Goal: Task Accomplishment & Management: Use online tool/utility

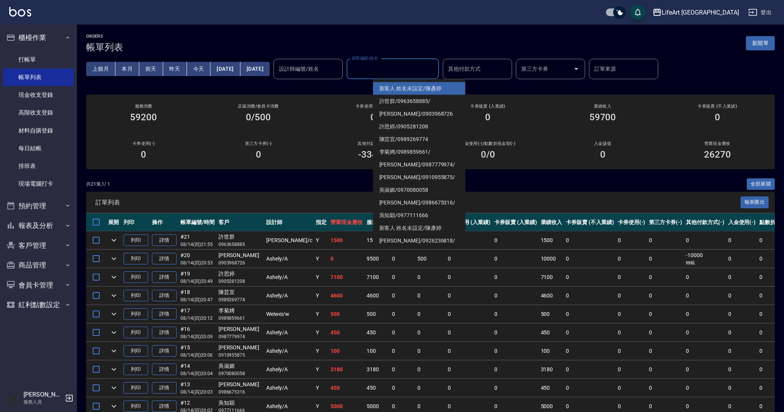
click at [392, 72] on input "顧客編號/姓名" at bounding box center [392, 68] width 85 height 13
drag, startPoint x: 758, startPoint y: 43, endPoint x: 665, endPoint y: 50, distance: 93.4
click at [758, 43] on button "新開單" at bounding box center [760, 43] width 29 height 14
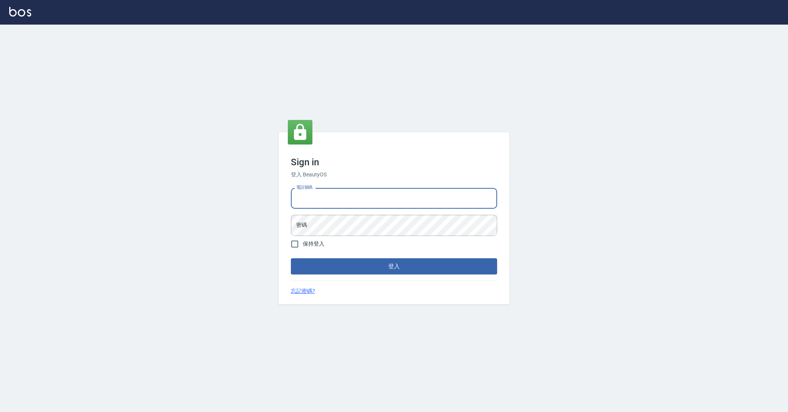
type input "0989368139"
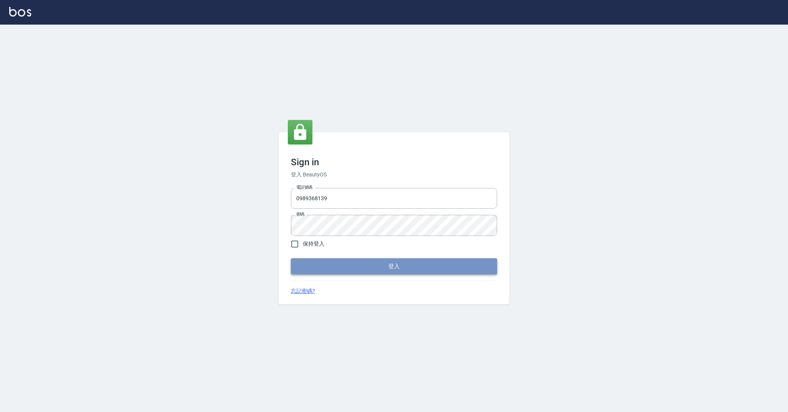
click at [359, 267] on button "登入" at bounding box center [394, 267] width 206 height 16
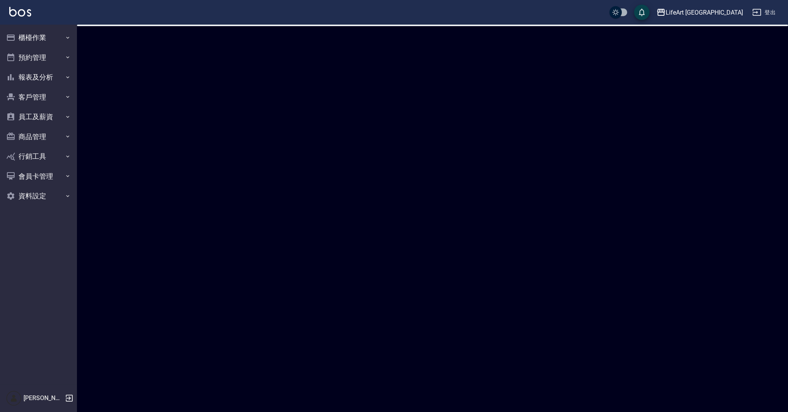
checkbox input "true"
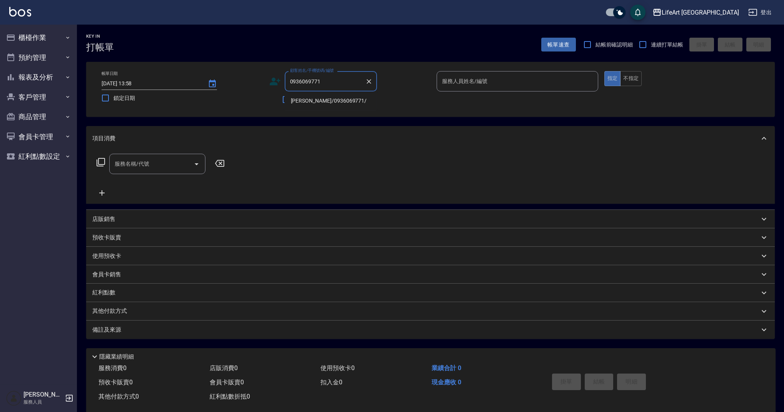
click at [331, 103] on li "[PERSON_NAME]/0936069771/" at bounding box center [331, 101] width 92 height 13
type input "柯淑修/0936069771/"
click at [278, 85] on icon at bounding box center [277, 83] width 5 height 5
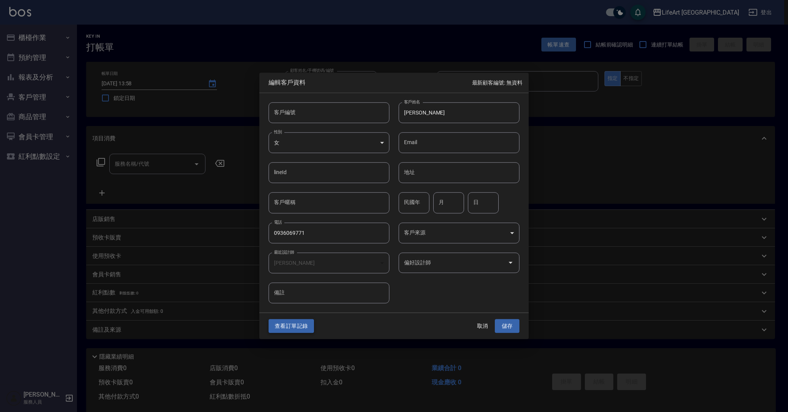
click at [293, 327] on button "查看訂單記錄" at bounding box center [291, 326] width 45 height 14
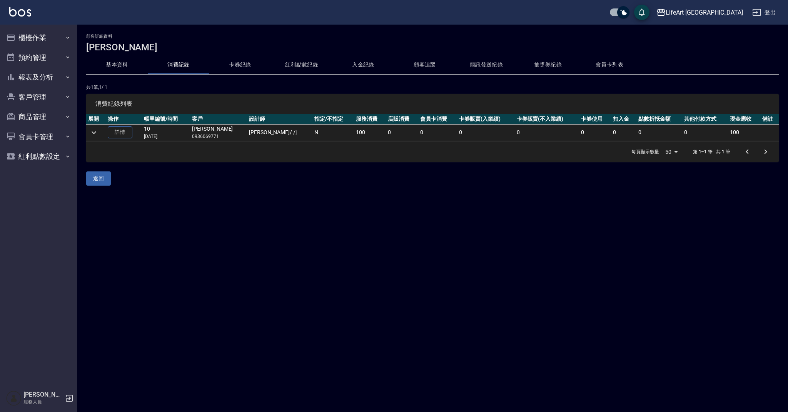
drag, startPoint x: 183, startPoint y: 136, endPoint x: 148, endPoint y: 137, distance: 34.6
click at [148, 137] on p "07/13/2025" at bounding box center [166, 136] width 44 height 7
click at [91, 134] on icon "expand row" at bounding box center [93, 132] width 9 height 9
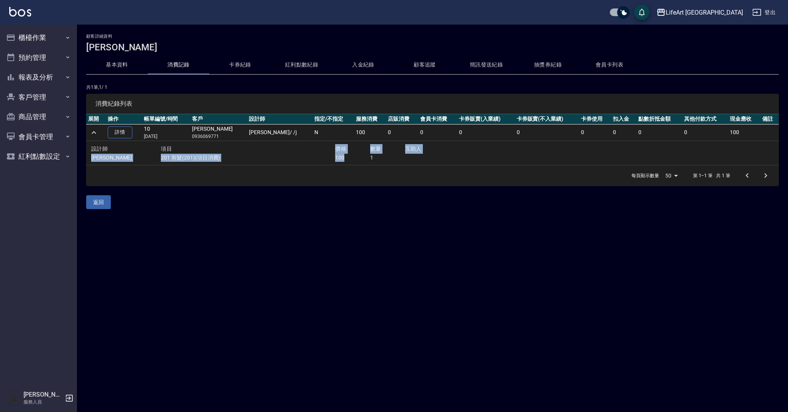
drag, startPoint x: 350, startPoint y: 156, endPoint x: 238, endPoint y: 152, distance: 112.1
click at [238, 152] on div "設計師 項目 價格 數量 互助人 Jessica 201 剪髮(201)(項目消費) 100 1" at bounding box center [300, 153] width 419 height 18
click at [277, 159] on p "201 剪髮(201)(項目消費)" at bounding box center [248, 158] width 174 height 8
click at [765, 174] on div at bounding box center [756, 176] width 37 height 18
click at [765, 176] on div at bounding box center [756, 176] width 37 height 18
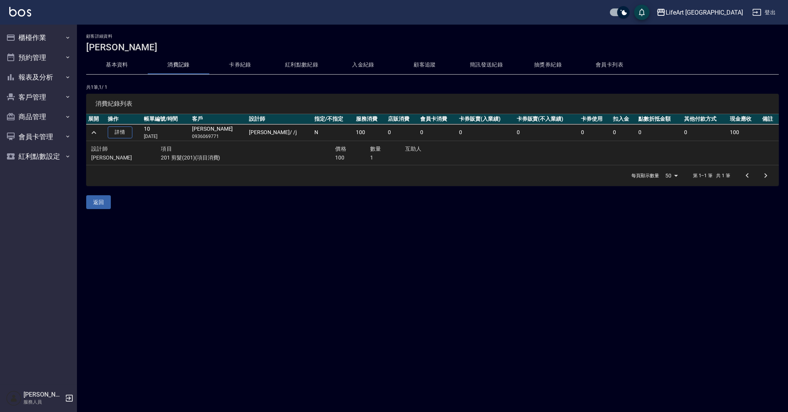
click at [549, 165] on td at bounding box center [637, 153] width 245 height 24
click at [45, 95] on button "客戶管理" at bounding box center [38, 97] width 71 height 20
click at [64, 108] on ul "客戶列表 卡券管理 入金管理" at bounding box center [38, 137] width 71 height 60
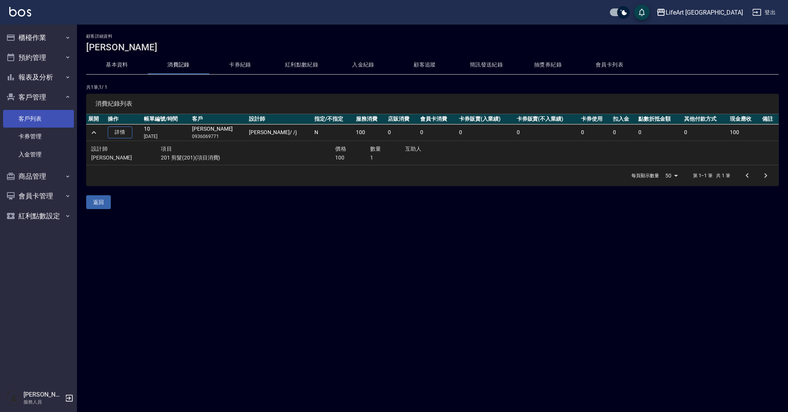
click at [62, 117] on link "客戶列表" at bounding box center [38, 119] width 71 height 18
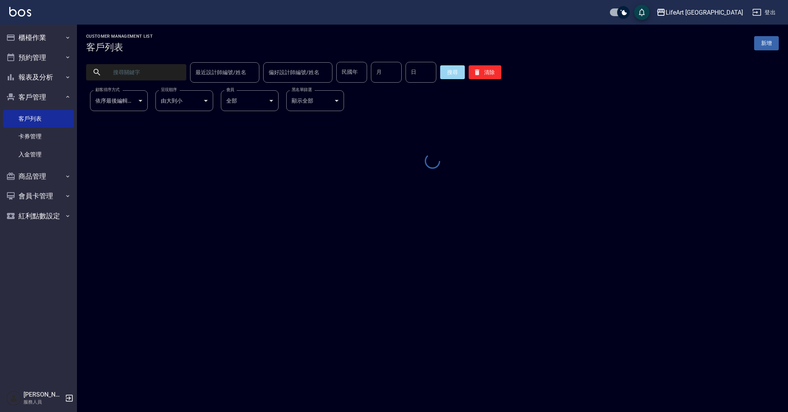
drag, startPoint x: 143, startPoint y: 72, endPoint x: 140, endPoint y: 58, distance: 14.9
click at [143, 71] on input "text" at bounding box center [144, 72] width 72 height 21
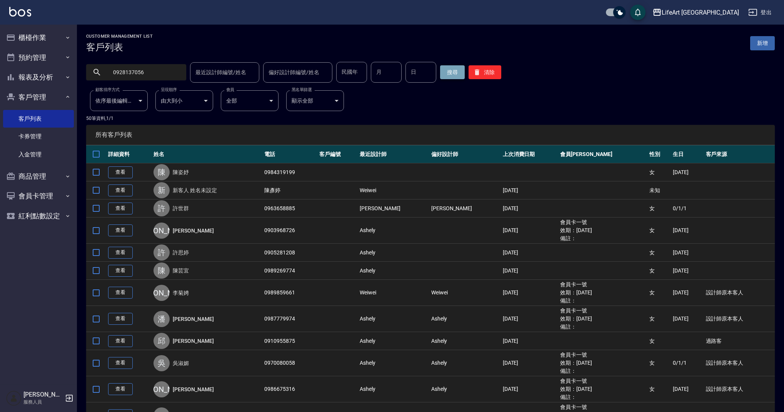
type input "0928137056"
click at [447, 73] on button "搜尋" at bounding box center [452, 72] width 25 height 14
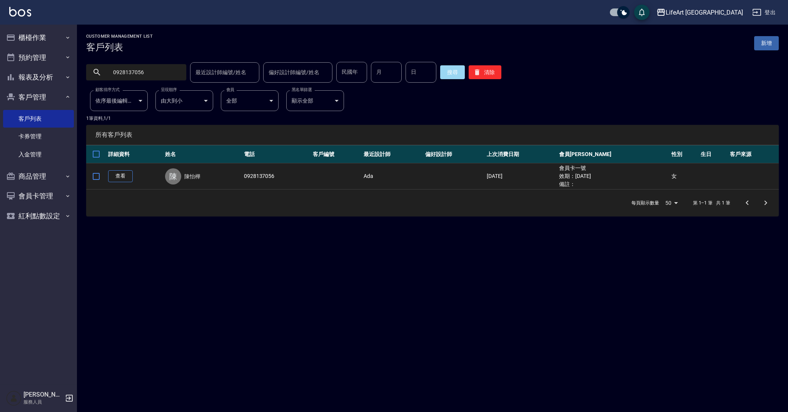
click at [120, 180] on link "查看" at bounding box center [120, 176] width 25 height 12
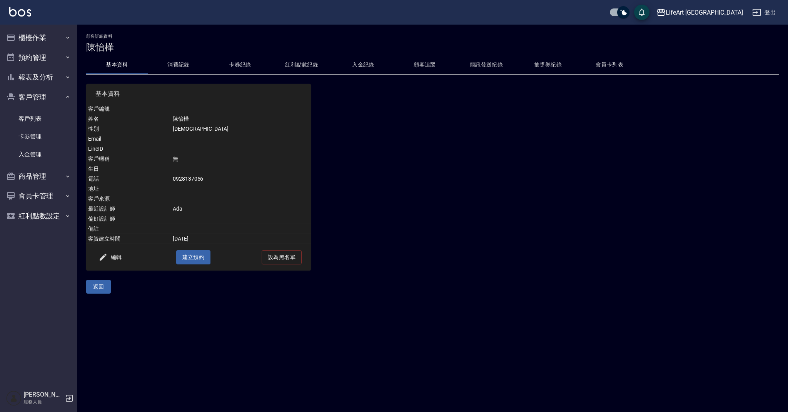
click at [179, 63] on button "消費記錄" at bounding box center [179, 65] width 62 height 18
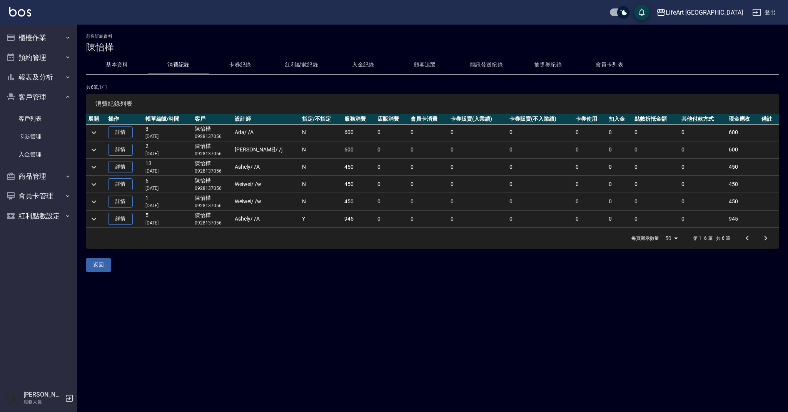
click at [81, 219] on div "顧客詳細資料 陳怡樺 基本資料 消費記錄 卡券紀錄 紅利點數紀錄 入金紀錄 顧客追蹤 簡訊發送紀錄 抽獎券紀錄 會員卡列表 共 6 筆, 1 / 1 消費紀錄…" at bounding box center [432, 153] width 711 height 239
click at [89, 220] on button "expand row" at bounding box center [94, 220] width 12 height 12
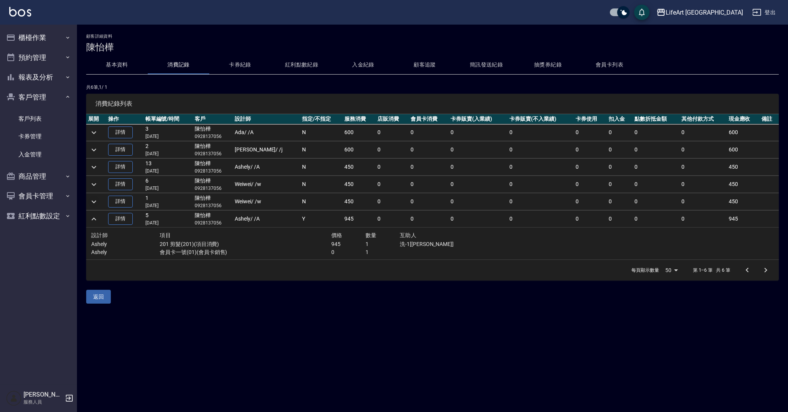
click at [93, 203] on icon "expand row" at bounding box center [93, 201] width 9 height 9
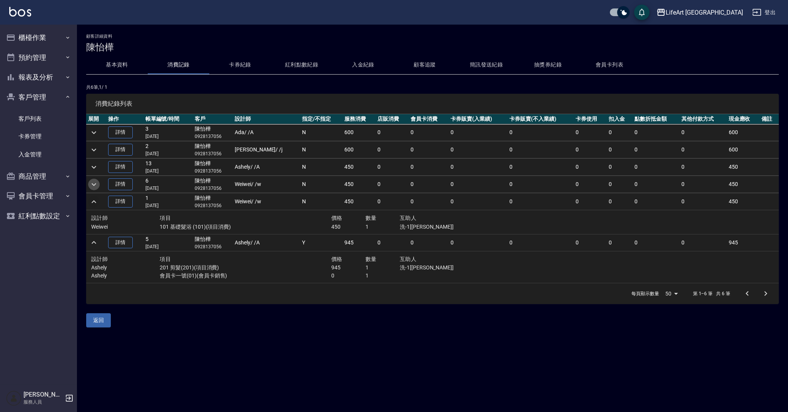
click at [95, 185] on icon "expand row" at bounding box center [93, 184] width 9 height 9
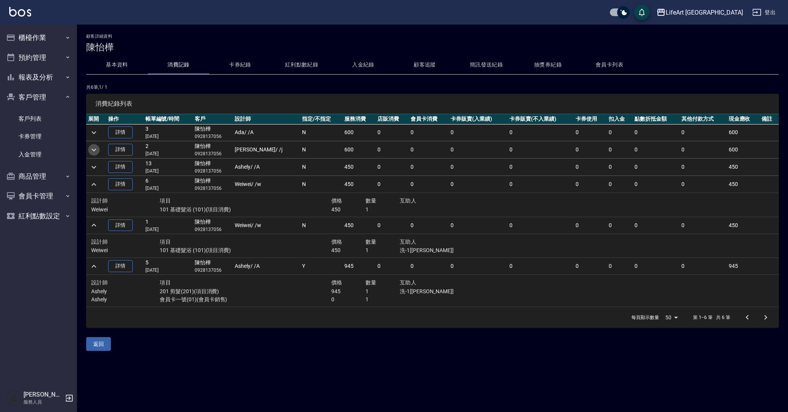
click at [93, 151] on icon "expand row" at bounding box center [93, 149] width 9 height 9
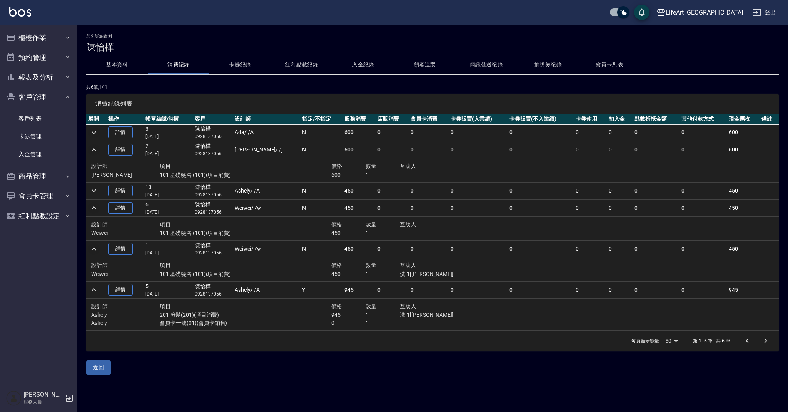
click at [97, 133] on icon "expand row" at bounding box center [93, 132] width 9 height 9
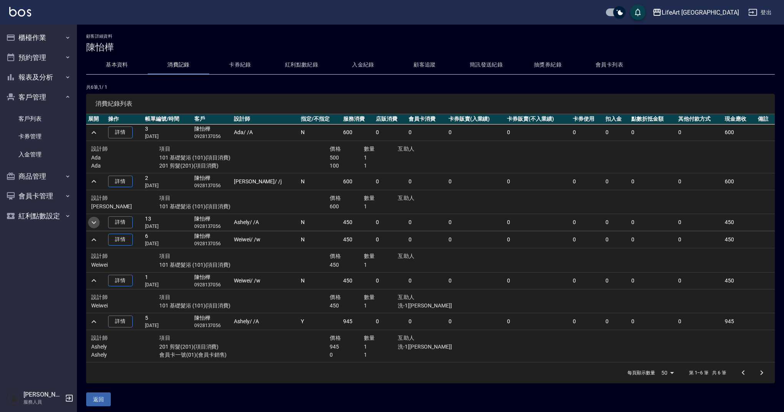
click at [93, 223] on icon "expand row" at bounding box center [93, 222] width 9 height 9
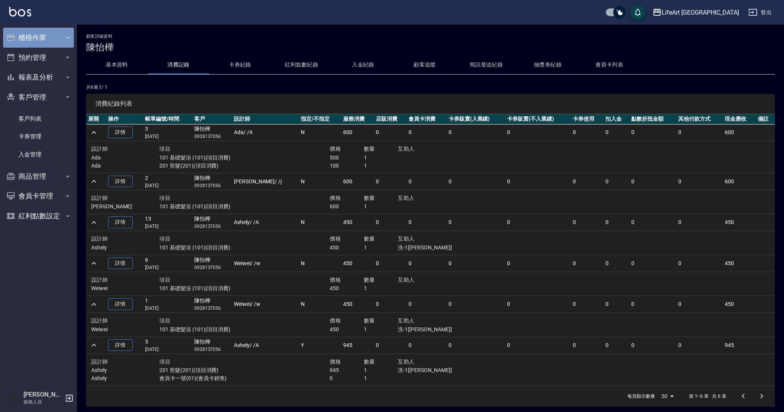
click at [41, 36] on button "櫃檯作業" at bounding box center [38, 38] width 71 height 20
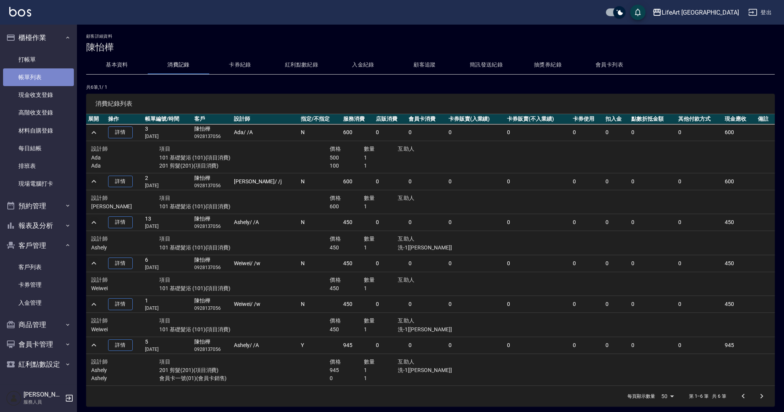
click at [48, 72] on link "帳單列表" at bounding box center [38, 77] width 71 height 18
